Goal: Ask a question

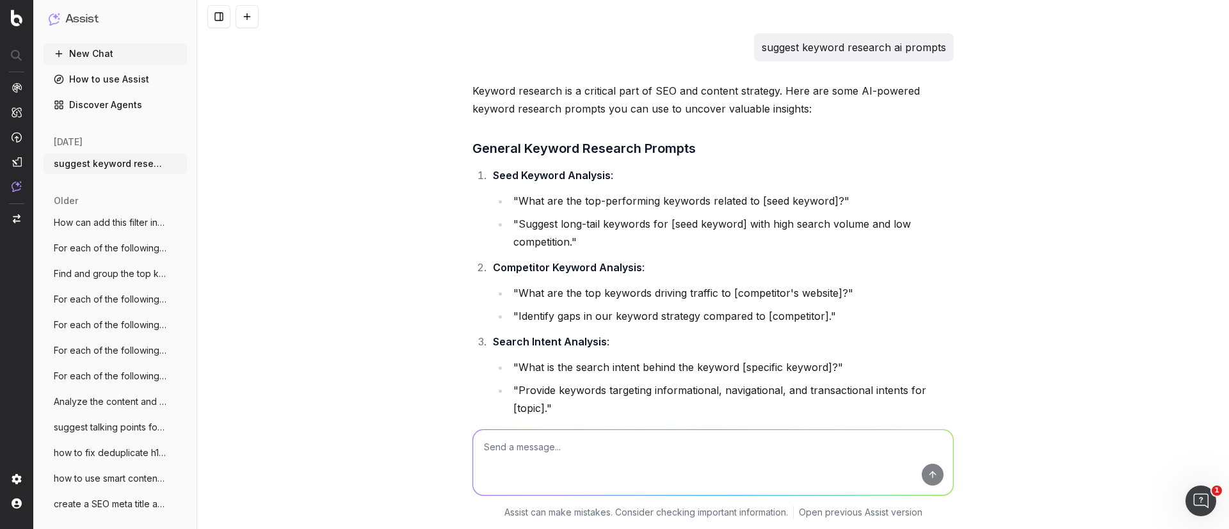
scroll to position [5041, 0]
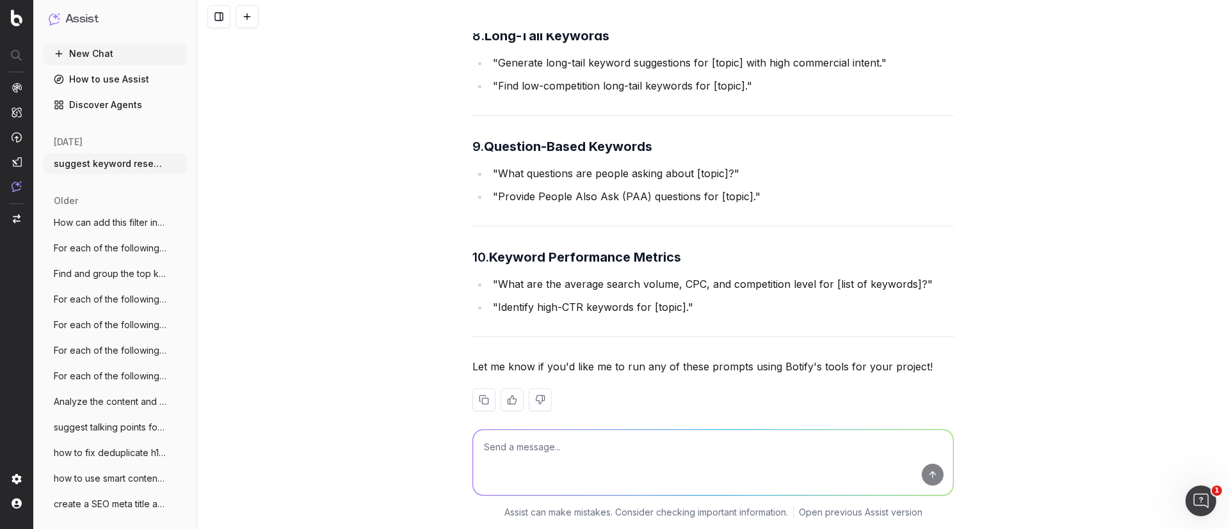
click at [79, 50] on button "New Chat" at bounding box center [115, 54] width 143 height 20
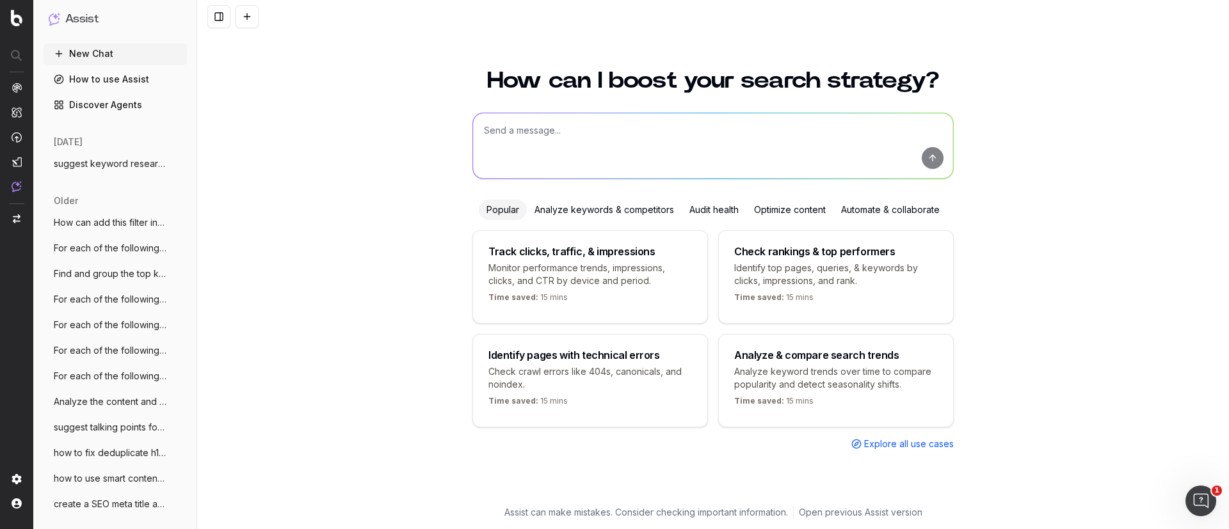
click at [542, 134] on textarea at bounding box center [713, 145] width 480 height 65
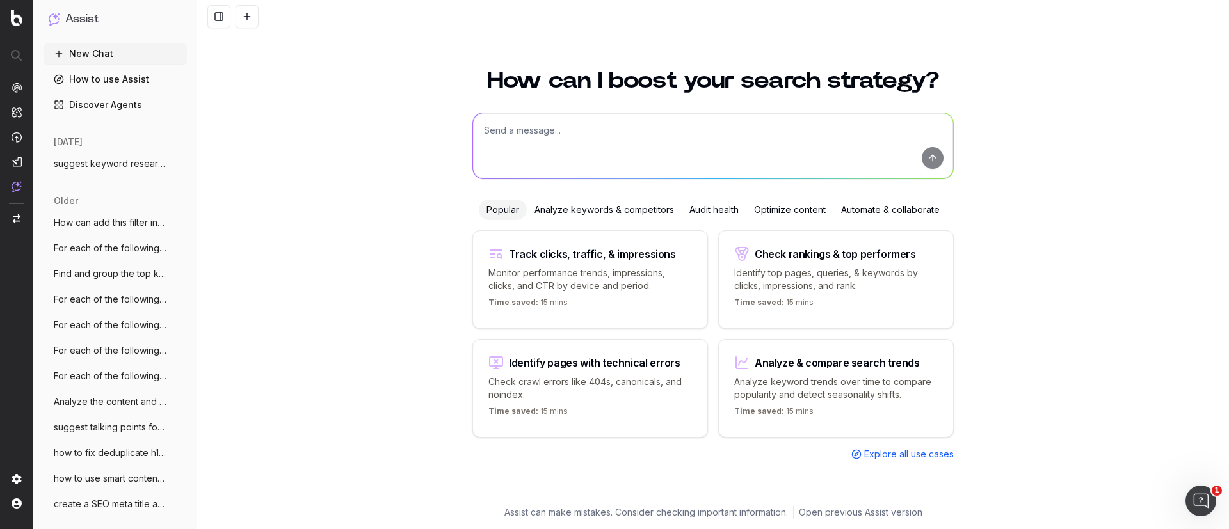
paste textarea "what all the SEO tasks can we automate by using perplexity?"
type textarea "what all the SEO tasks can we automate by using perplexity?"
drag, startPoint x: 786, startPoint y: 131, endPoint x: 372, endPoint y: 118, distance: 414.5
click at [372, 118] on div "How can I boost your search strategy? what all the SEO tasks can we automate by…" at bounding box center [713, 292] width 1032 height 476
